Goal: Transaction & Acquisition: Purchase product/service

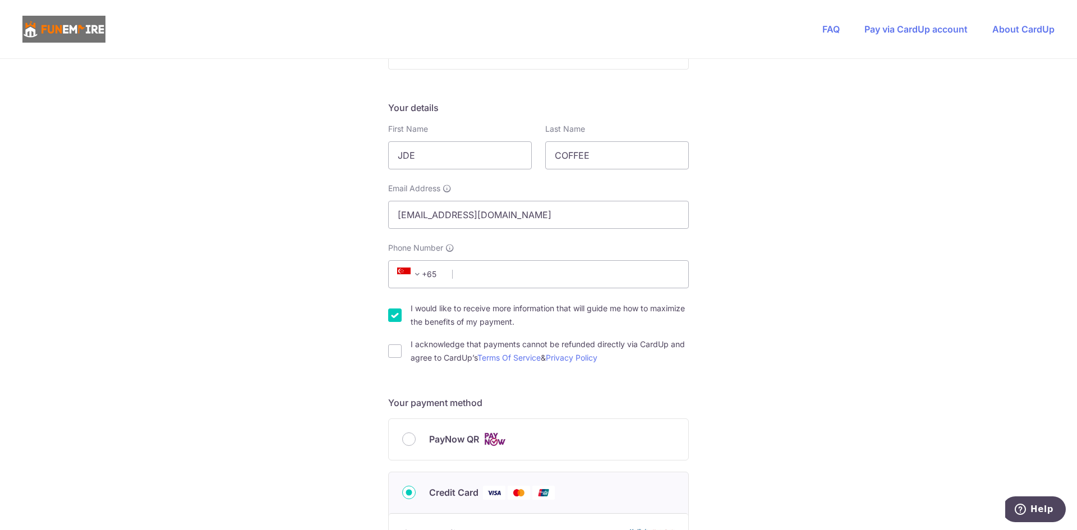
scroll to position [157, 0]
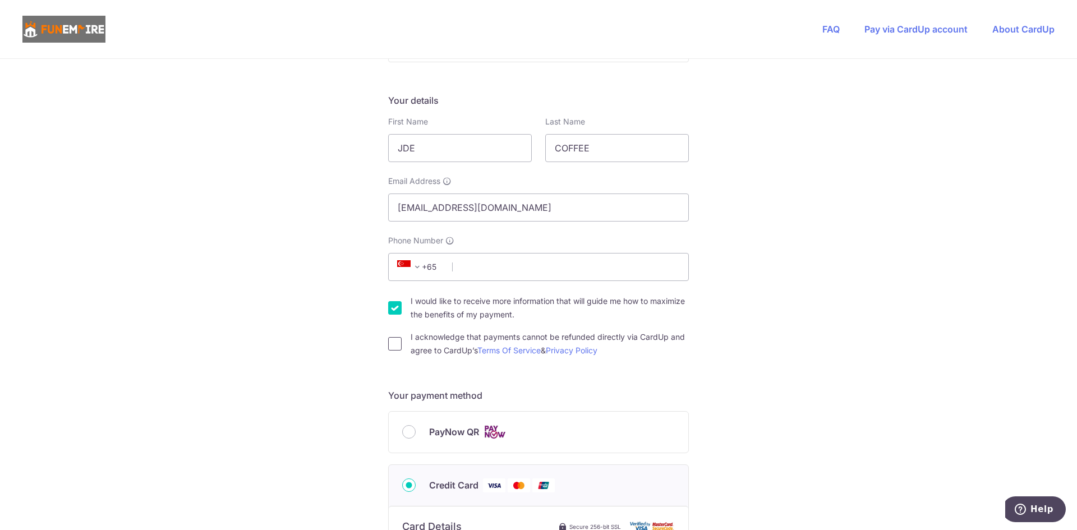
click at [391, 344] on input "I acknowledge that payments cannot be refunded directly via CardUp and agree to…" at bounding box center [394, 343] width 13 height 13
checkbox input "true"
click at [405, 434] on input "PayNow QR" at bounding box center [408, 431] width 13 height 13
radio input "true"
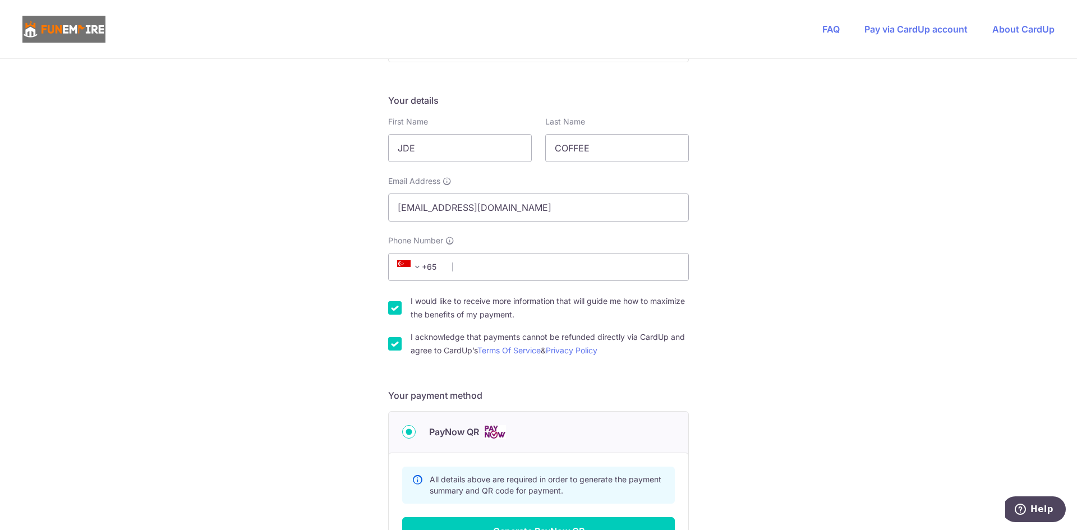
click at [297, 464] on div "You are paying The Fun Empire Pte Ltd The Fun Empire Pte Ltd uses CardUp to acc…" at bounding box center [538, 311] width 1077 height 819
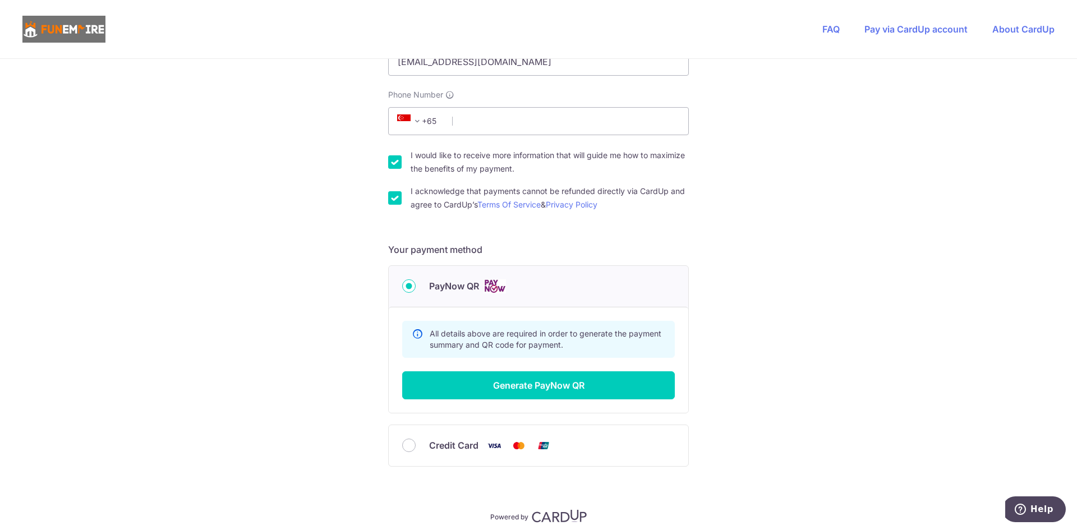
scroll to position [348, 0]
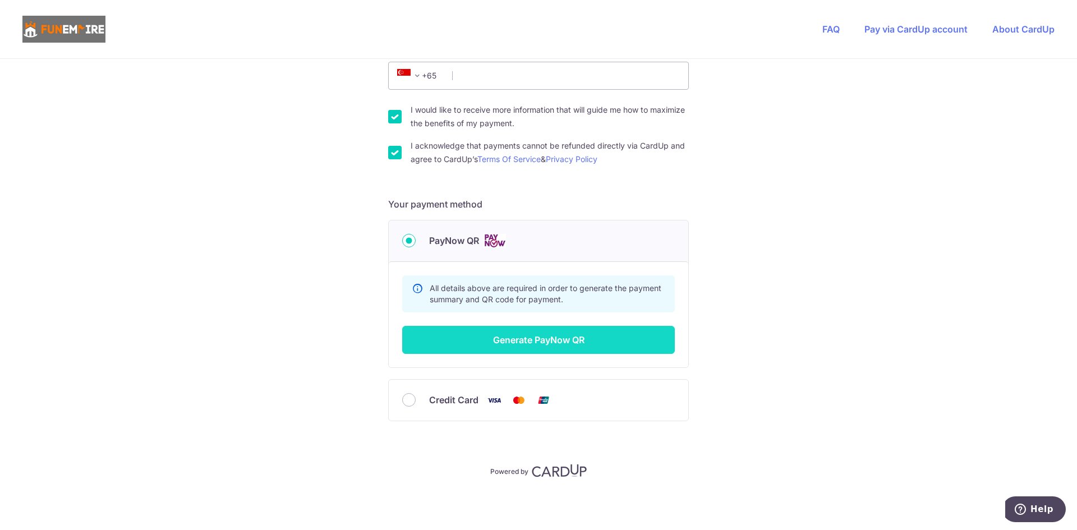
click at [560, 337] on button "Generate PayNow QR" at bounding box center [538, 340] width 273 height 28
type input "94254645"
click at [761, 221] on div "You are paying The Fun Empire Pte Ltd The Fun Empire Pte Ltd uses CardUp to acc…" at bounding box center [538, 120] width 1077 height 819
click at [687, 229] on div "You are paying The Fun Empire Pte Ltd The Fun Empire Pte Ltd uses CardUp to acc…" at bounding box center [538, 120] width 1077 height 819
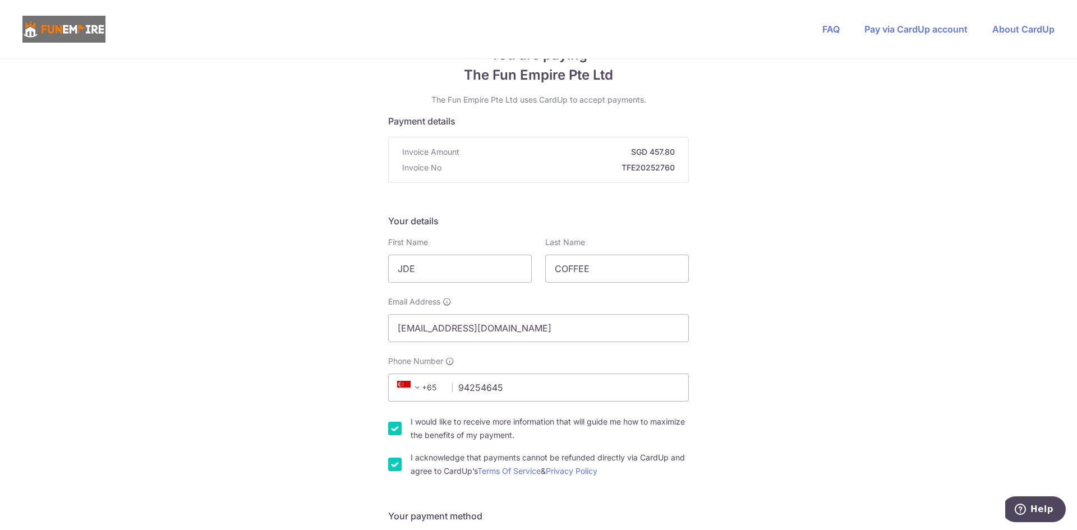
scroll to position [0, 0]
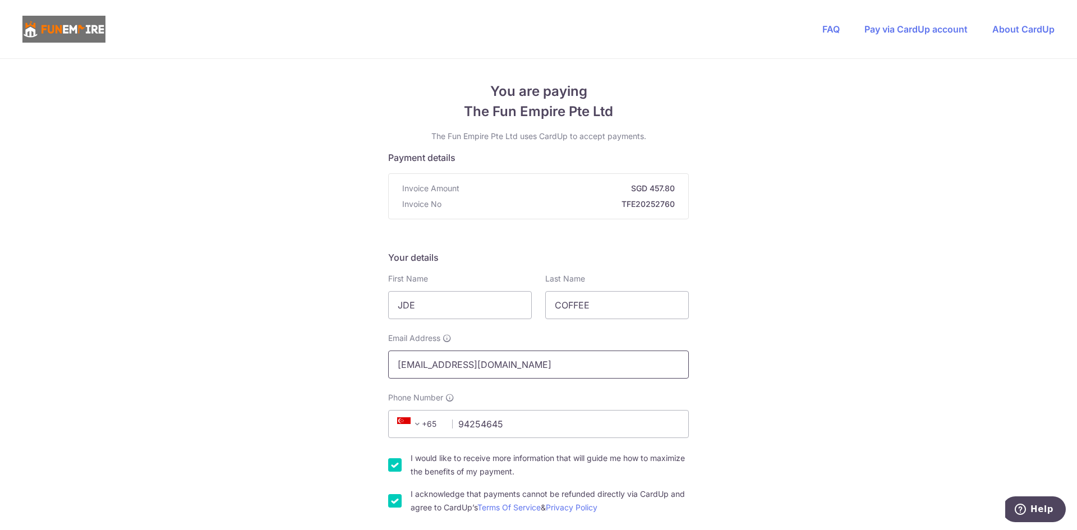
drag, startPoint x: 568, startPoint y: 372, endPoint x: 266, endPoint y: 369, distance: 301.2
click at [266, 369] on div "You are paying The Fun Empire Pte Ltd The Fun Empire Pte Ltd uses CardUp to acc…" at bounding box center [538, 468] width 1077 height 819
type input "[PERSON_NAME][EMAIL_ADDRESS][DOMAIN_NAME]"
click at [388, 467] on input "I would like to receive more information that will guide me how to maximize the…" at bounding box center [394, 464] width 13 height 13
checkbox input "false"
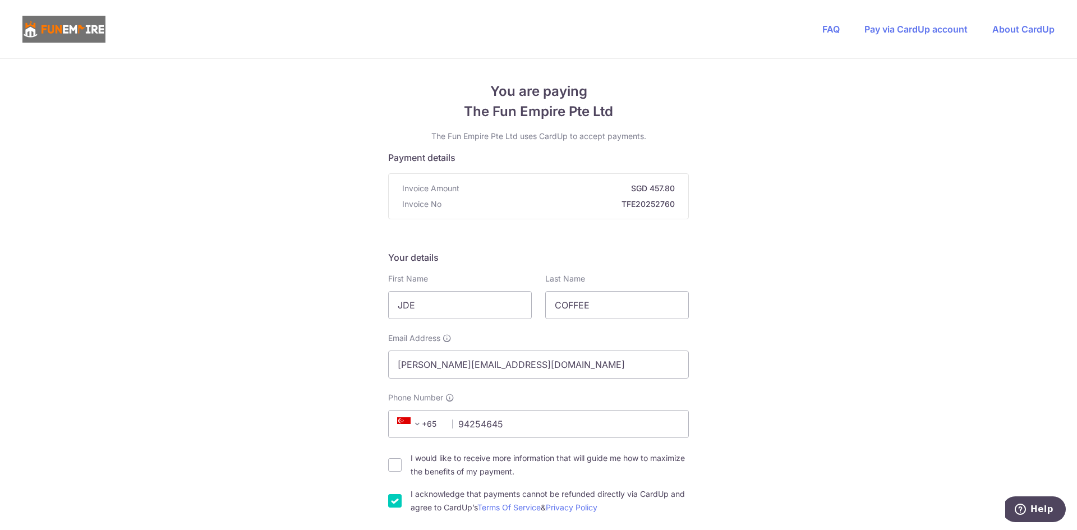
click at [333, 441] on div "You are paying The Fun Empire Pte Ltd The Fun Empire Pte Ltd uses CardUp to acc…" at bounding box center [538, 468] width 1077 height 819
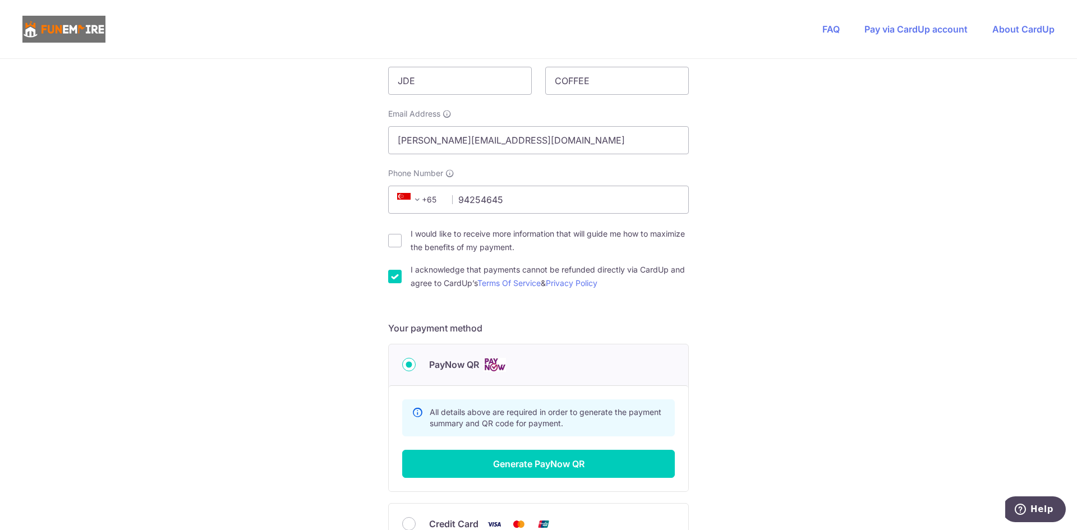
scroll to position [247, 0]
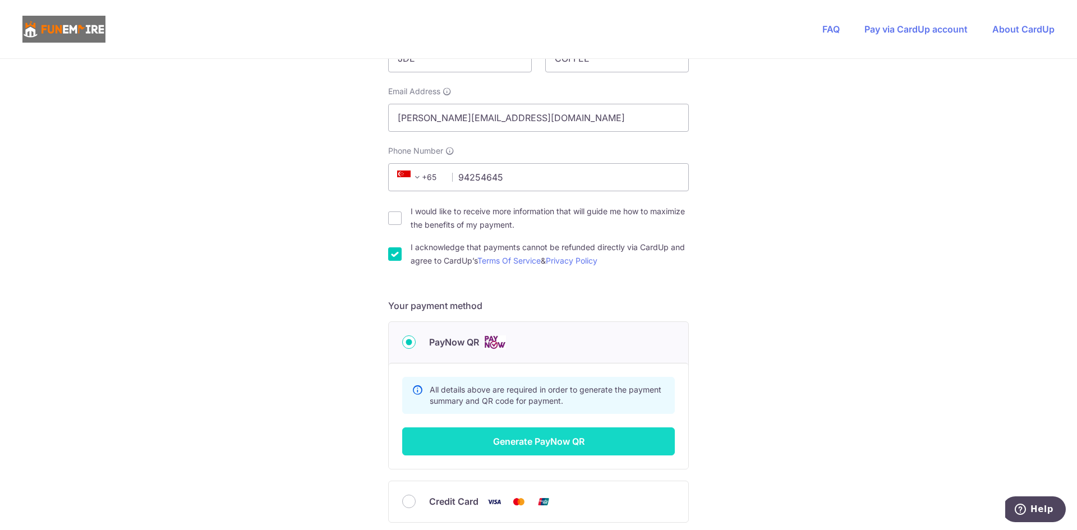
click at [485, 438] on button "Generate PayNow QR" at bounding box center [538, 441] width 273 height 28
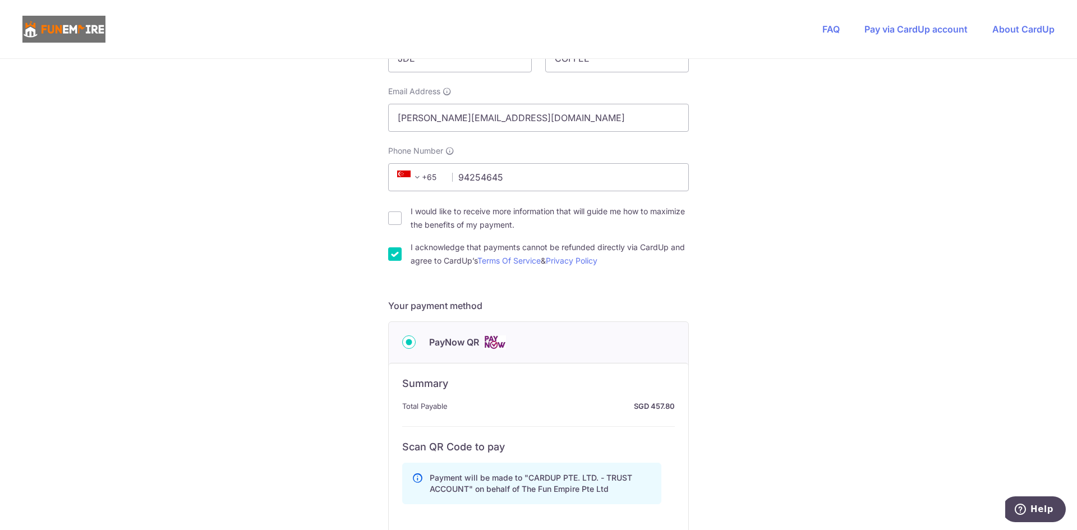
click at [708, 427] on div "You are paying The Fun Empire Pte Ltd The Fun Empire Pte Ltd uses CardUp to acc…" at bounding box center [538, 347] width 1077 height 1071
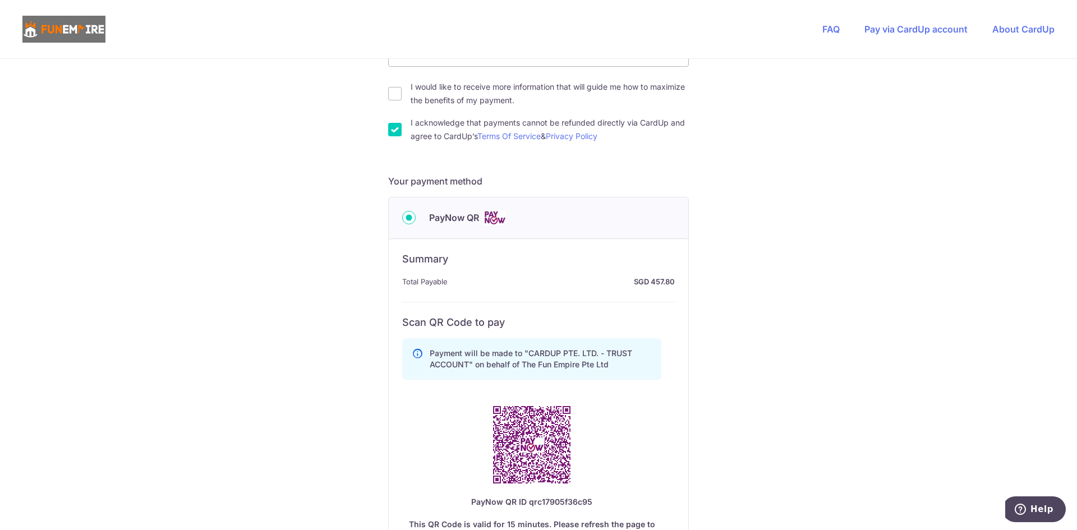
scroll to position [471, 0]
